Goal: Check status

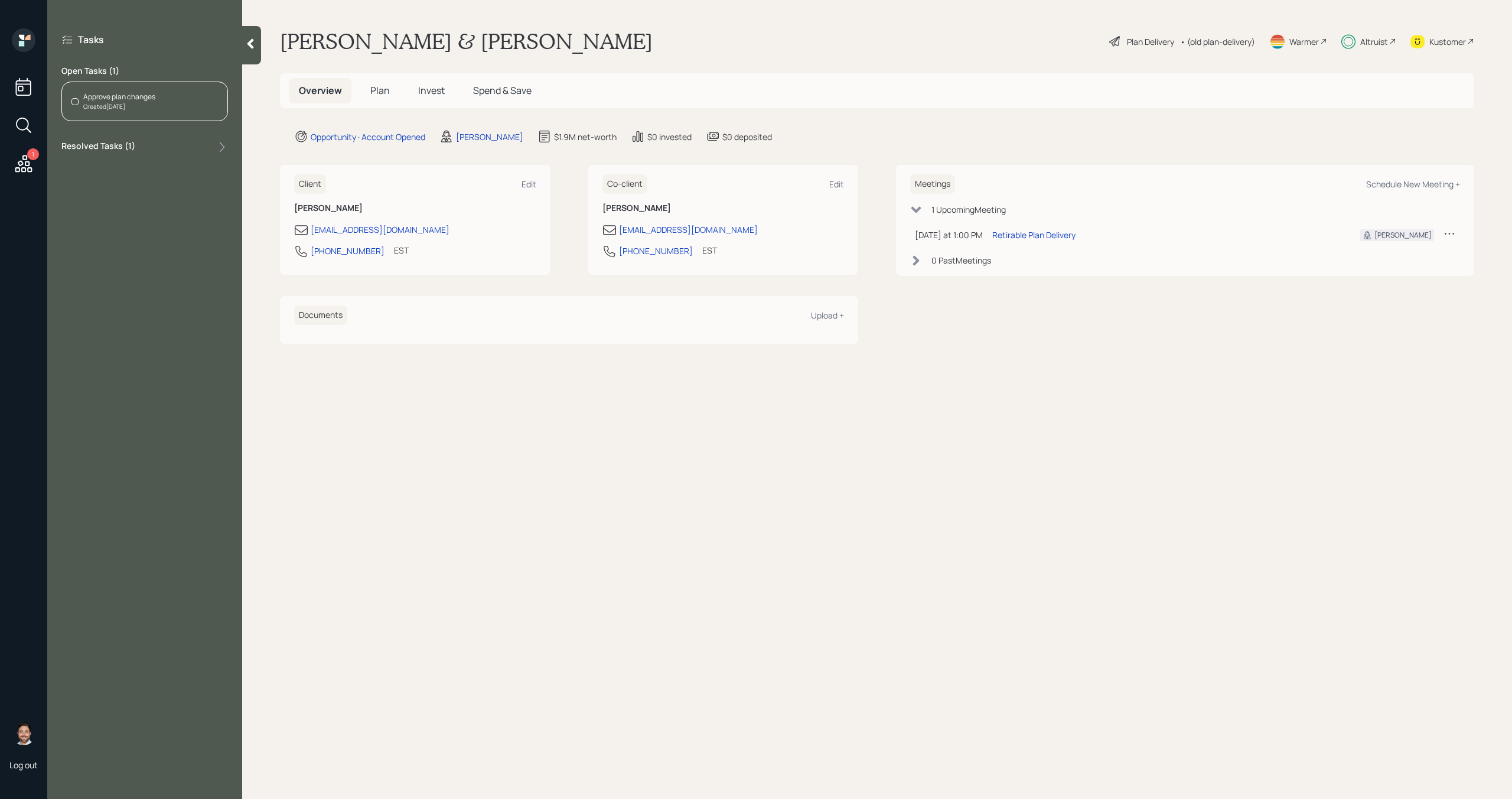
click at [128, 112] on div "Approve plan changes Created [DATE]" at bounding box center [145, 101] width 167 height 40
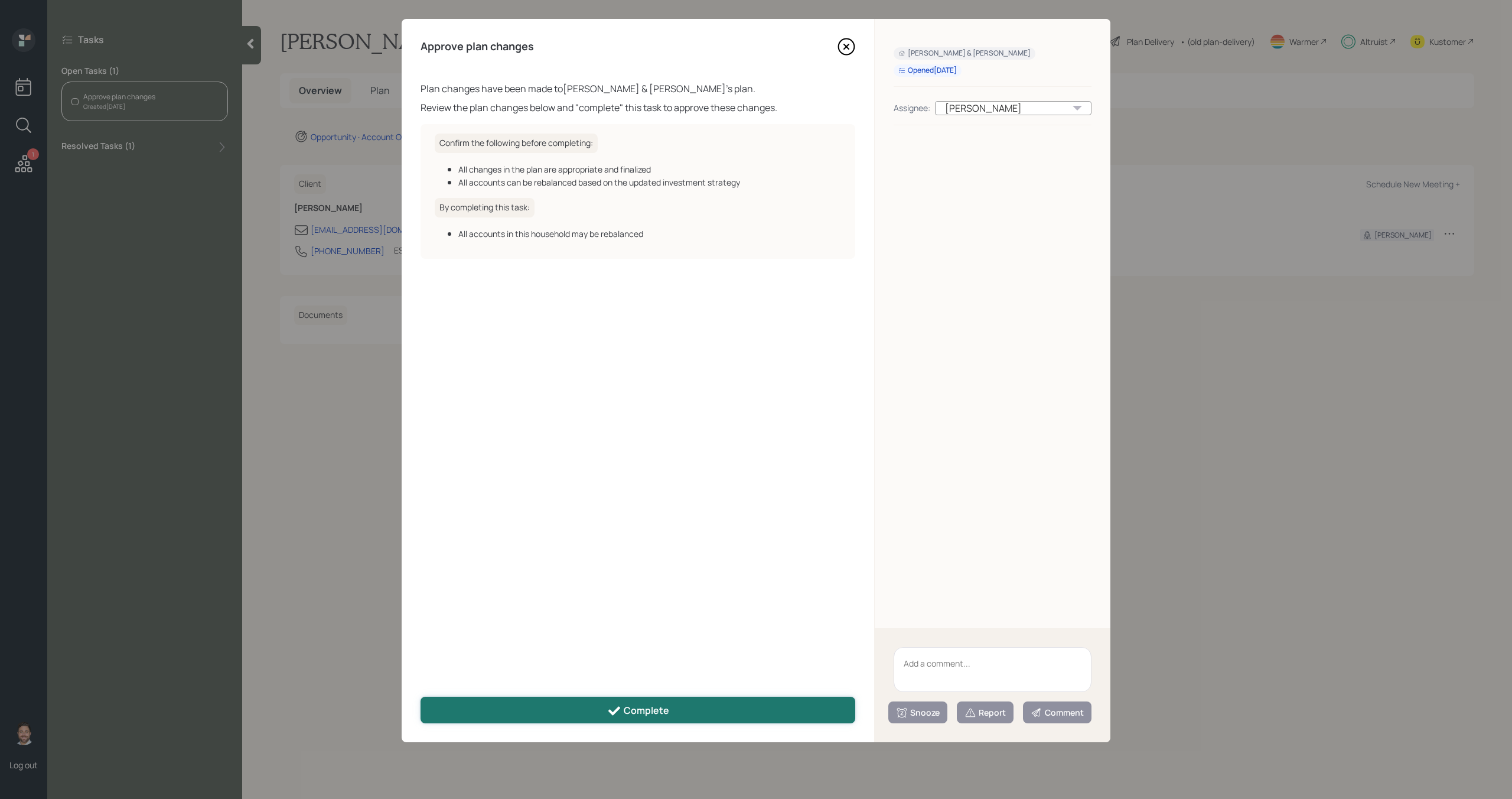
click at [619, 707] on icon at bounding box center [614, 711] width 12 height 9
